Goal: Information Seeking & Learning: Learn about a topic

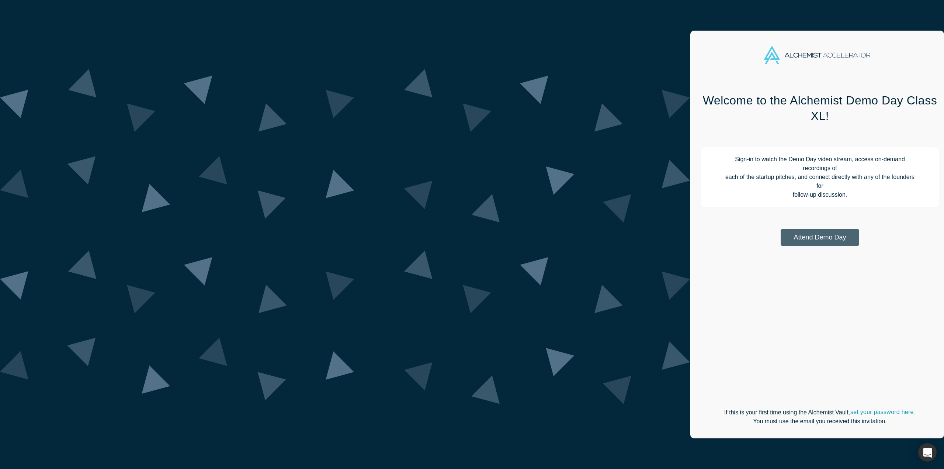
click at [781, 229] on button "Attend Demo Day" at bounding box center [820, 237] width 79 height 17
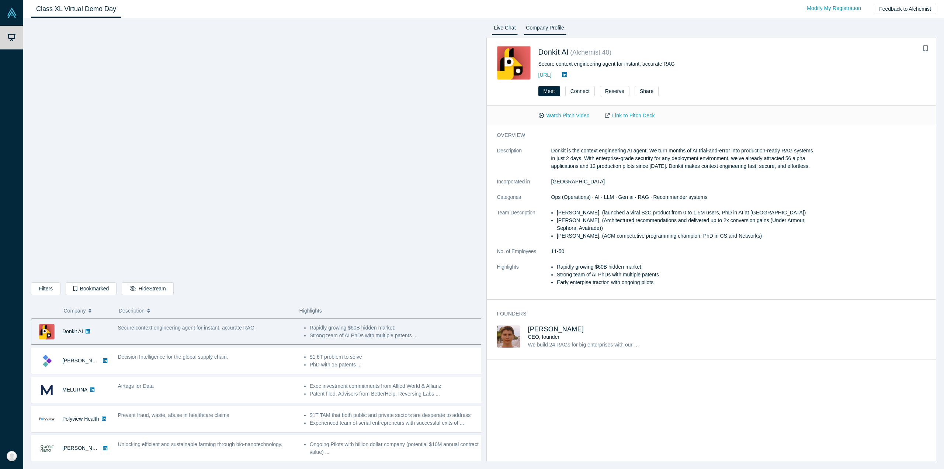
click at [507, 28] on link "Live Chat" at bounding box center [505, 29] width 27 height 12
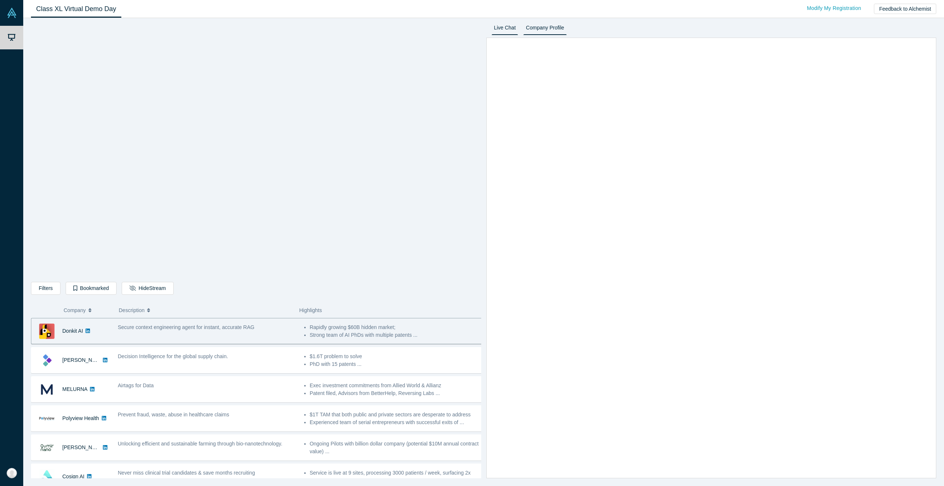
click at [542, 27] on link "Company Profile" at bounding box center [544, 29] width 43 height 12
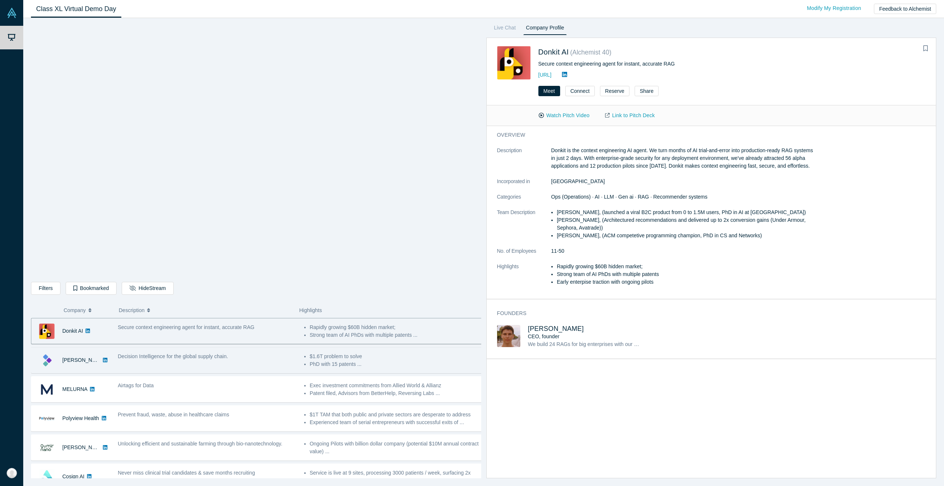
click at [160, 362] on div "Decision Intelligence for the global supply chain." at bounding box center [207, 360] width 186 height 23
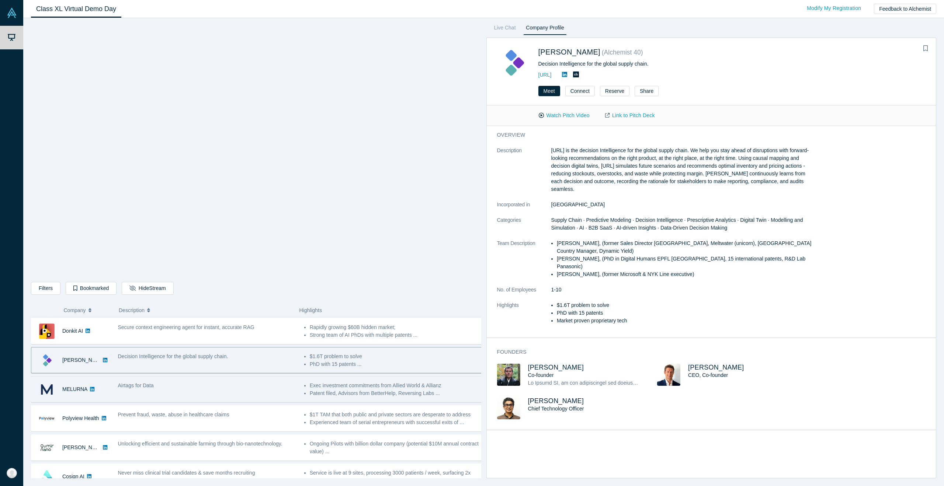
click at [222, 387] on div "Airtags for Data" at bounding box center [207, 386] width 178 height 8
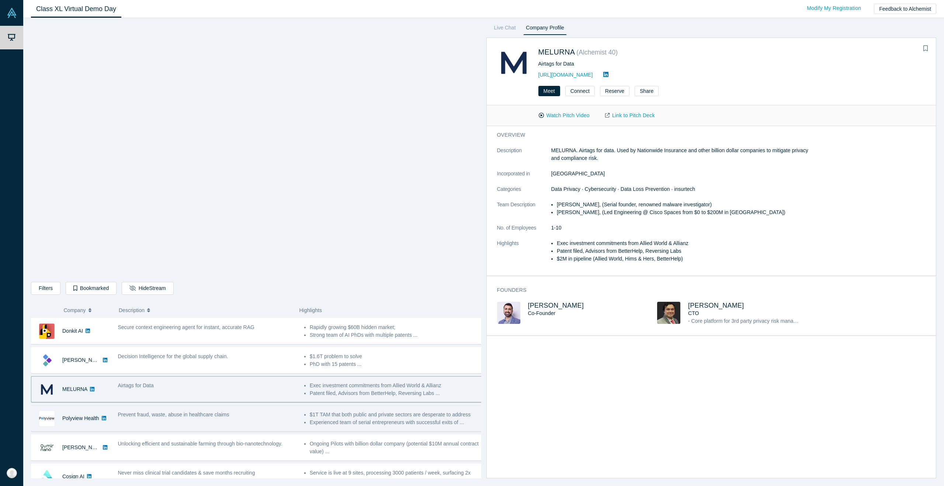
click at [242, 417] on div "Prevent fraud, waste, abuse in healthcare claims" at bounding box center [207, 415] width 178 height 8
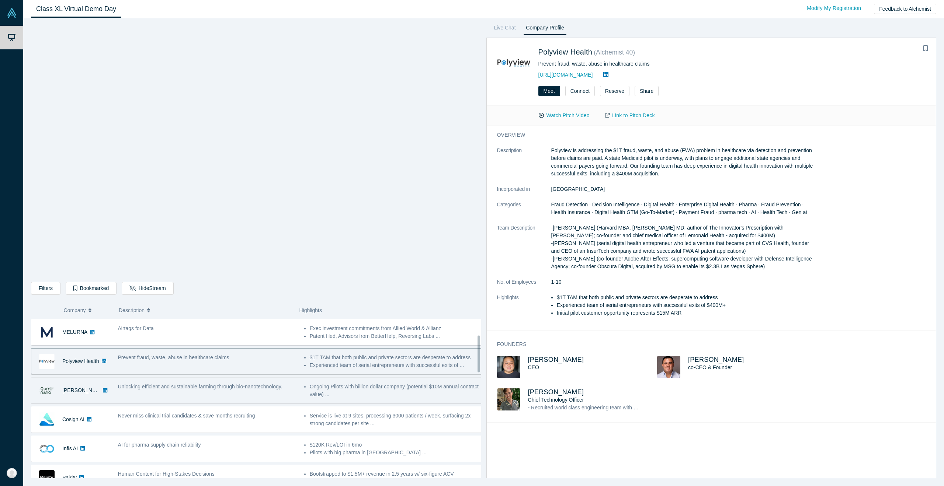
scroll to position [53, 0]
click at [134, 396] on div "Unlocking efficient and sustainable farming through bio-nanotechnology." at bounding box center [207, 394] width 186 height 23
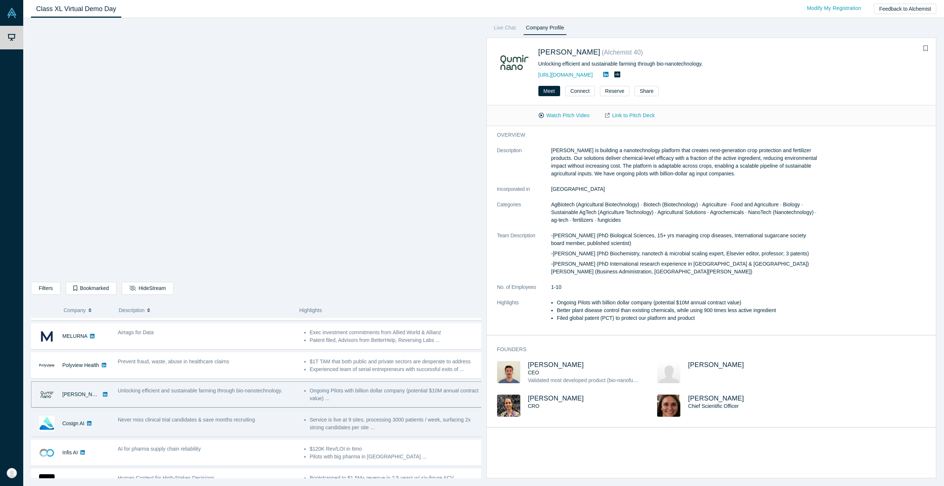
click at [130, 423] on div "Never miss clinical trial candidates & save months recruiting" at bounding box center [207, 423] width 186 height 23
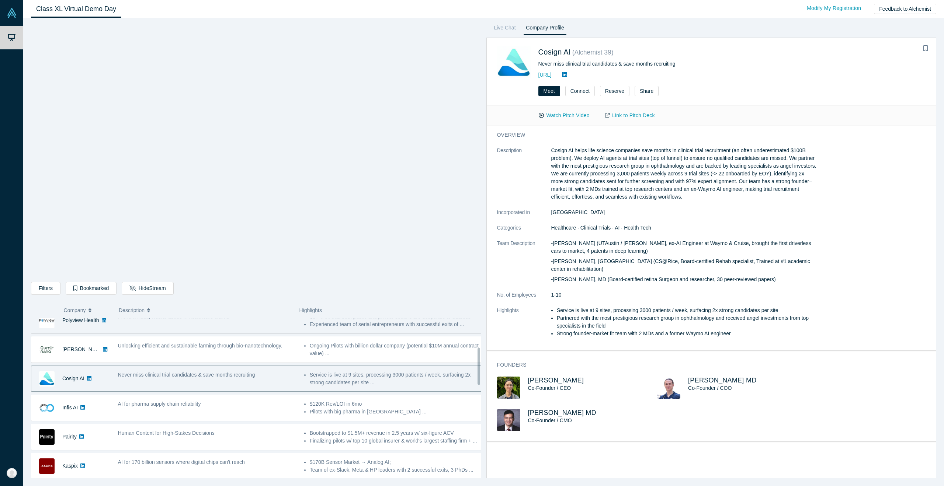
scroll to position [127, 0]
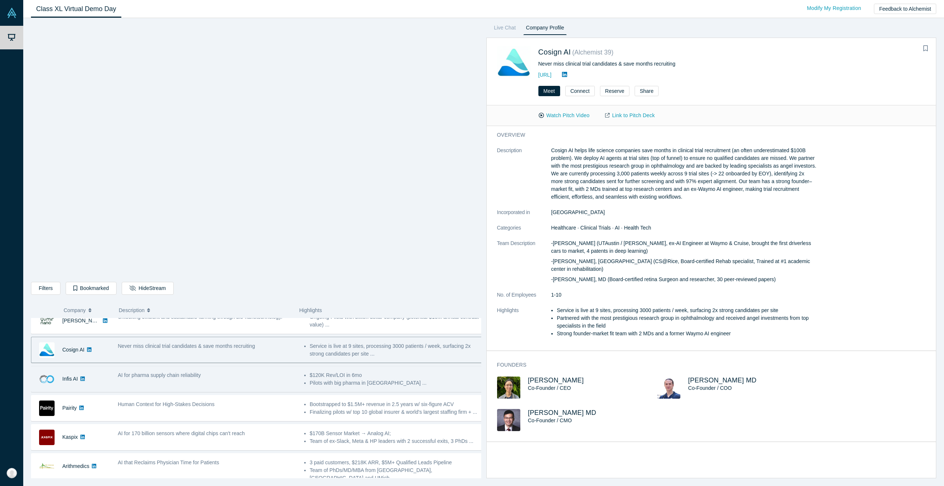
click at [184, 382] on div "AI for pharma supply chain reliability" at bounding box center [207, 379] width 186 height 23
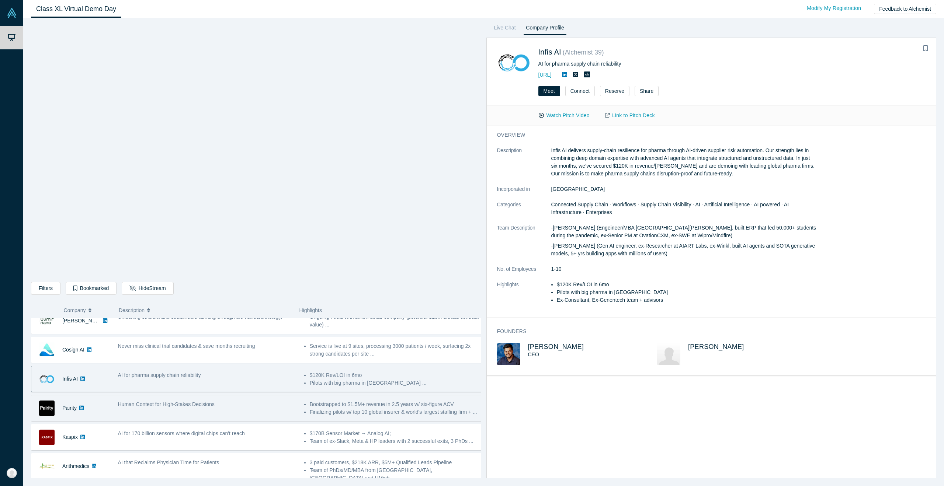
click at [205, 407] on div "Human Context for High-Stakes Decisions" at bounding box center [207, 408] width 186 height 23
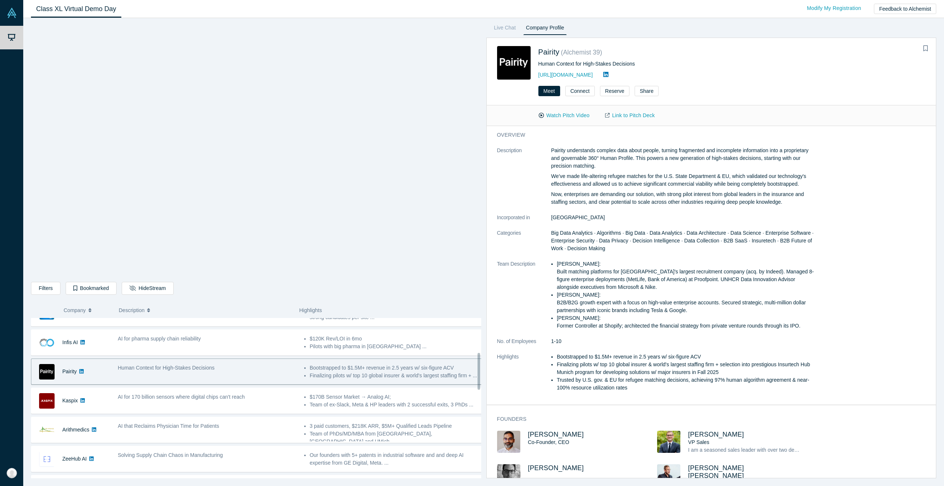
scroll to position [164, 0]
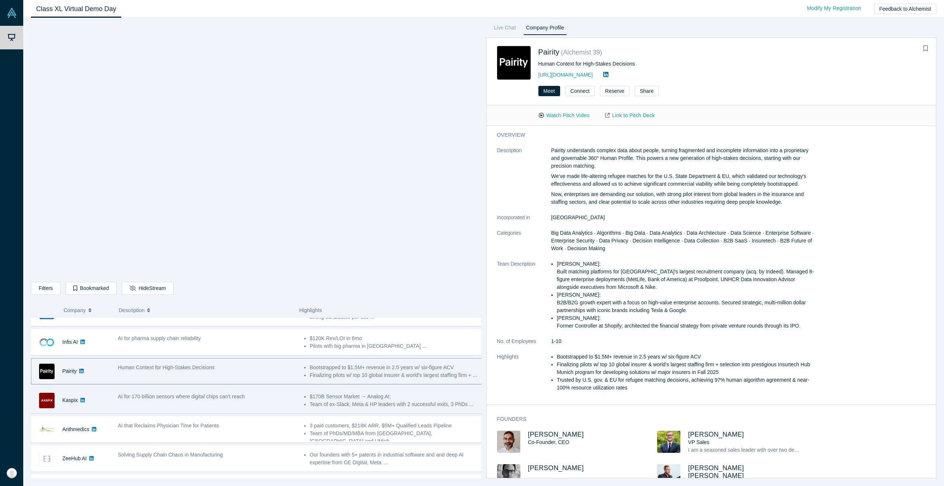
click at [211, 395] on span "AI for 170 billion sensors where digital chips can't reach" at bounding box center [181, 397] width 127 height 6
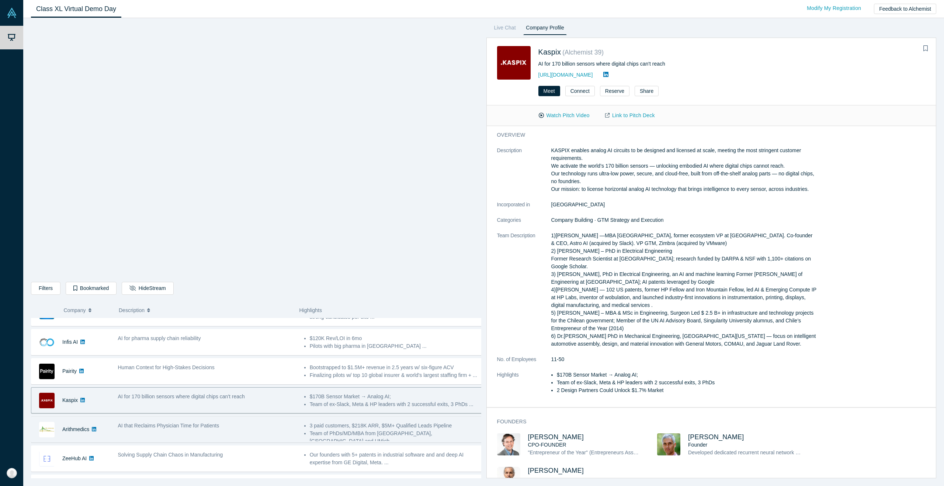
click at [165, 432] on div "AI that Reclaims Physician Time for Patients" at bounding box center [207, 429] width 186 height 23
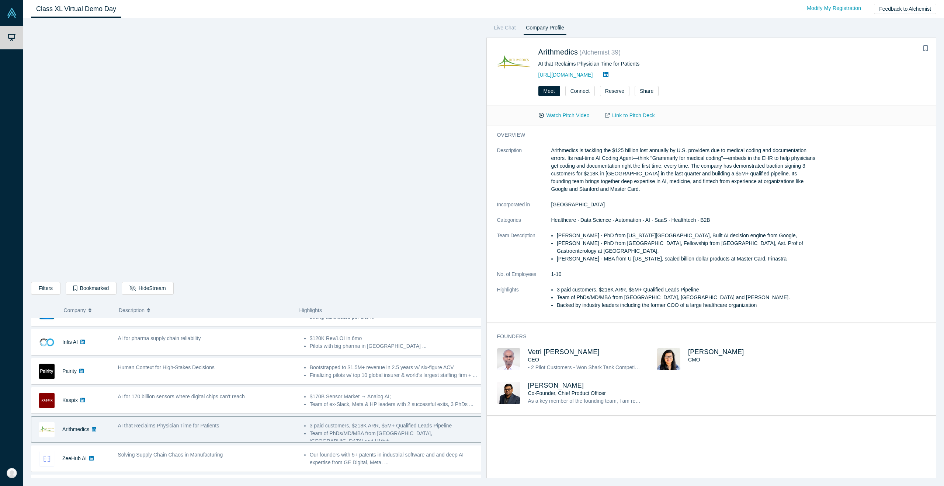
click at [652, 432] on div "overview Description Arithmedics is tackling the $125 billion lost annually by …" at bounding box center [714, 305] width 455 height 358
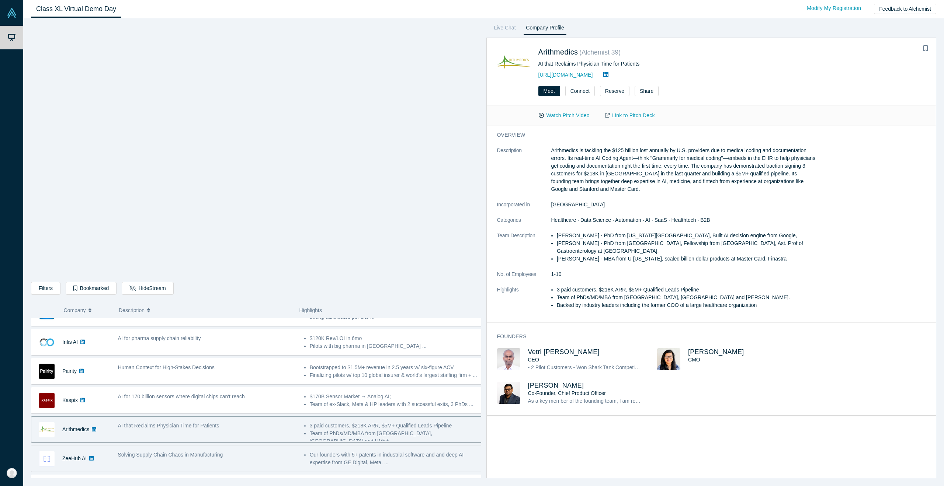
click at [183, 458] on div "Solving Supply Chain Chaos in Manufacturing" at bounding box center [207, 458] width 186 height 23
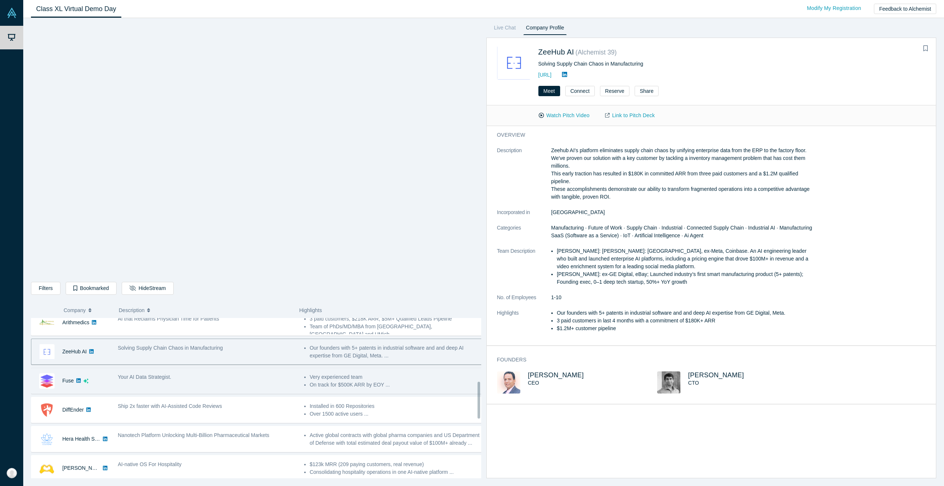
scroll to position [274, 0]
click at [152, 371] on span "Your AI Data Strategist." at bounding box center [144, 374] width 53 height 6
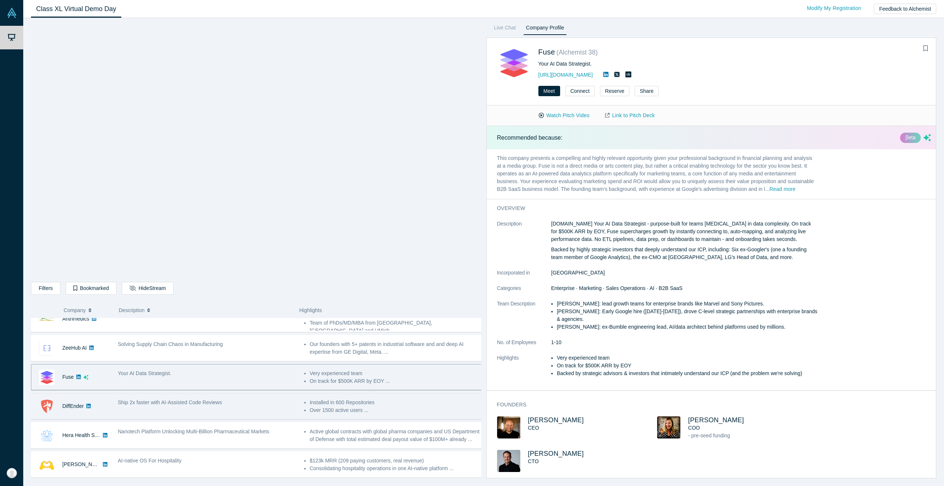
click at [181, 400] on span "Ship 2x faster with AI-Assisted Code Reviews" at bounding box center [170, 403] width 104 height 6
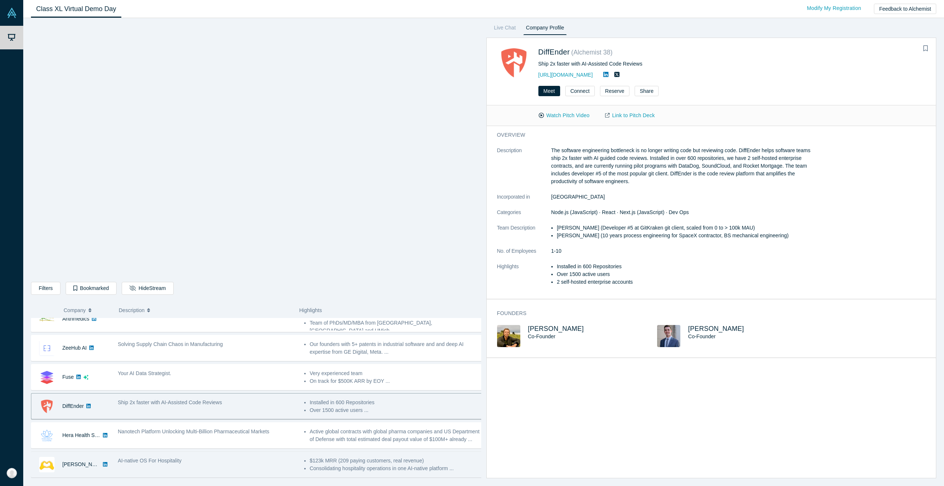
click at [175, 458] on span "AI-native OS For Hospitality" at bounding box center [150, 461] width 64 height 6
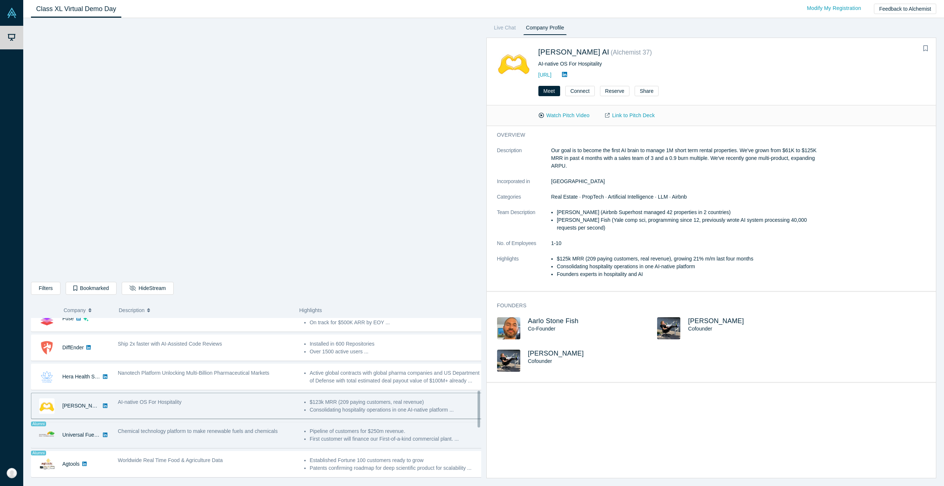
scroll to position [385, 0]
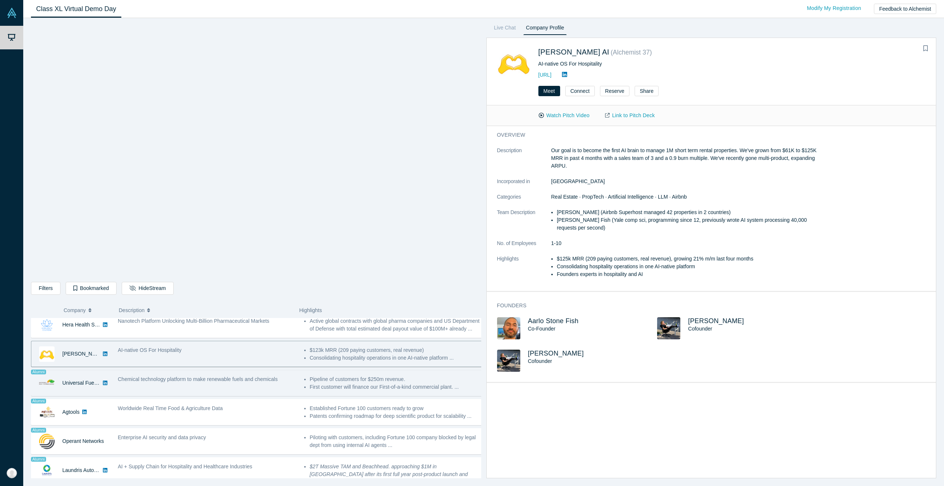
click at [230, 381] on div "Chemical technology platform to make renewable fuels and chemicals" at bounding box center [207, 383] width 186 height 23
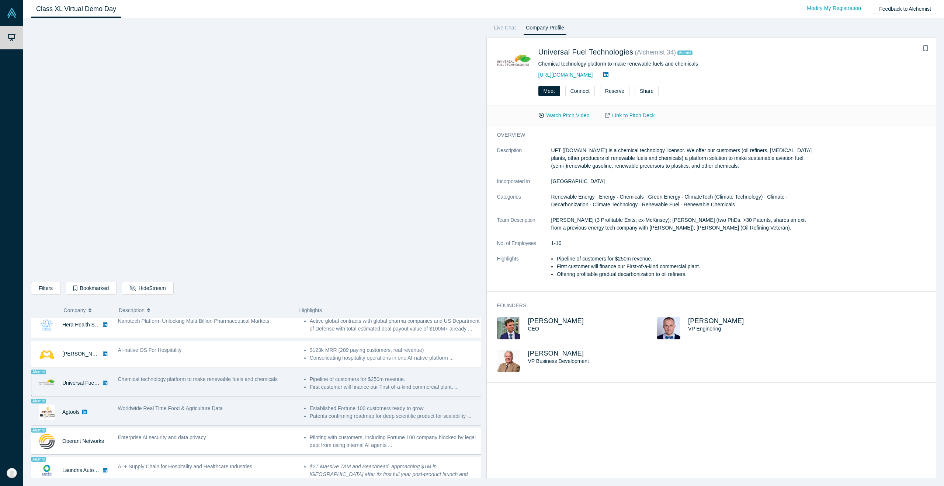
click at [152, 411] on div "Worldwide Real Time Food & Agriculture Data" at bounding box center [207, 412] width 186 height 23
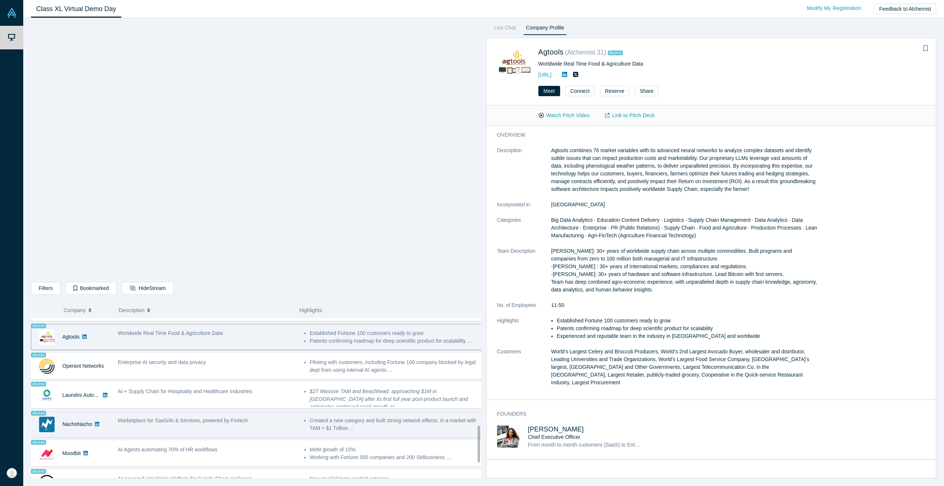
scroll to position [459, 0]
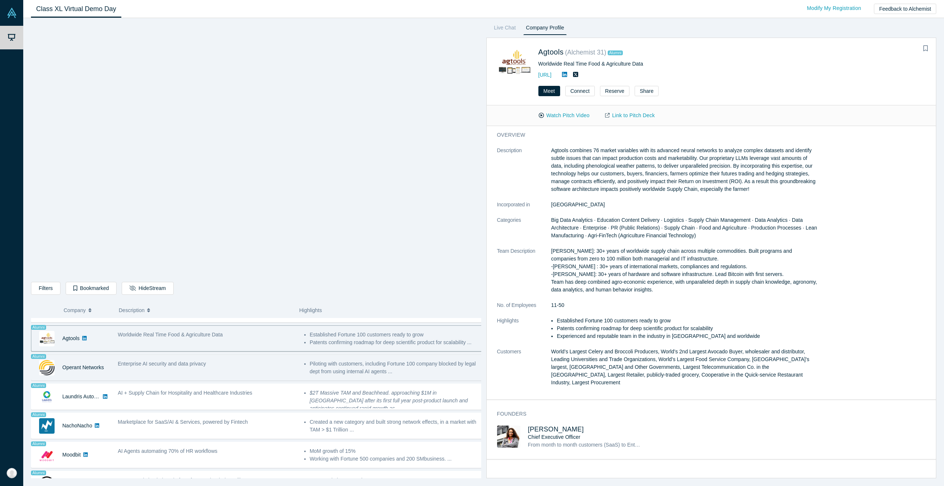
click at [201, 365] on div "Enterprise AI security and data privacy" at bounding box center [207, 367] width 186 height 23
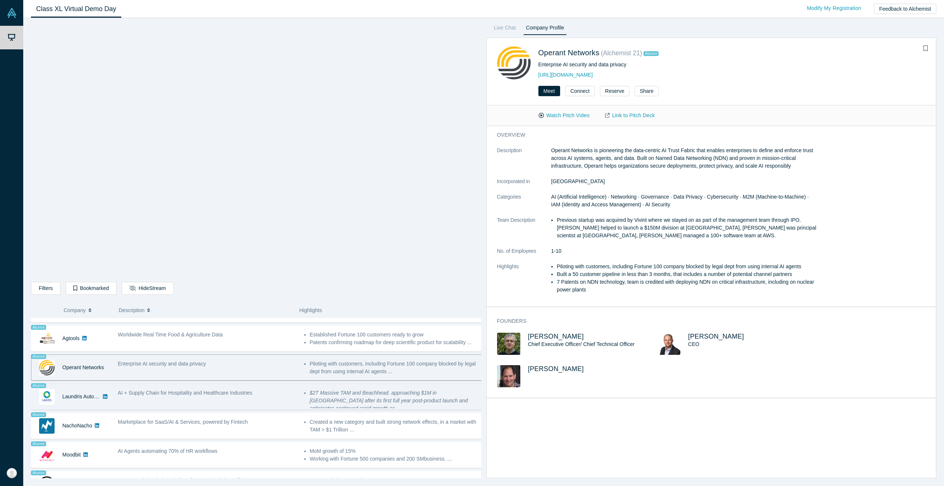
click at [180, 392] on div "AI + Supply Chain for Hospitality and Healthcare Industries" at bounding box center [207, 396] width 186 height 23
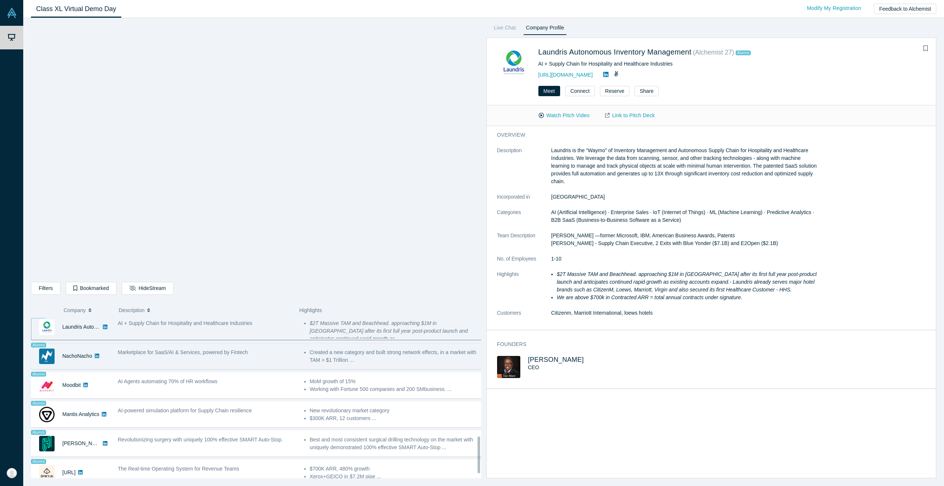
scroll to position [532, 0]
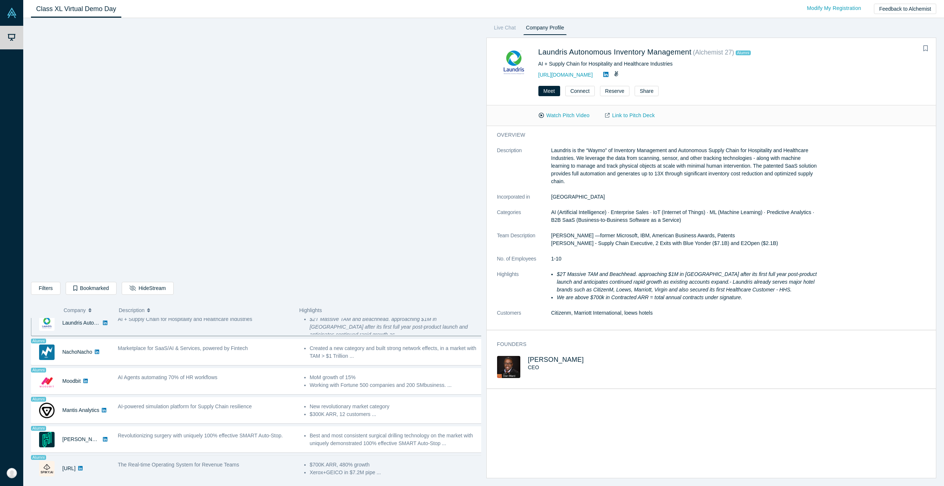
click at [162, 466] on div "The Real-time Operating System for Revenue Teams" at bounding box center [207, 468] width 186 height 23
